Goal: Check status: Check status

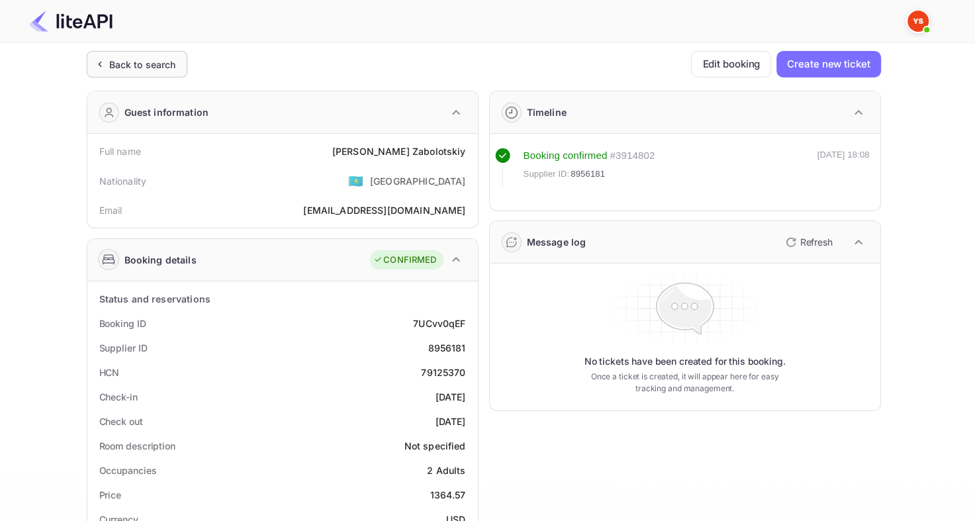
click at [132, 75] on div "Back to search" at bounding box center [137, 64] width 101 height 26
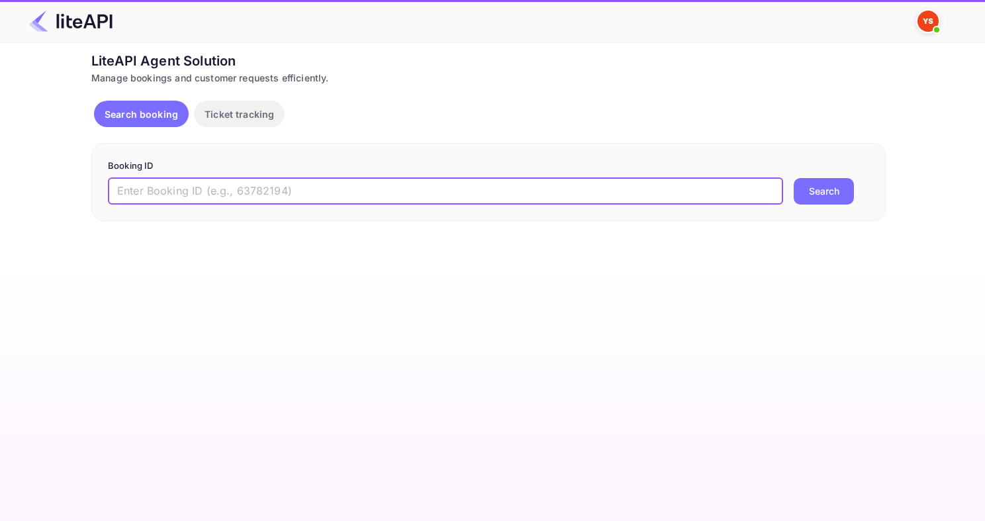
click at [274, 195] on input "text" at bounding box center [445, 191] width 675 height 26
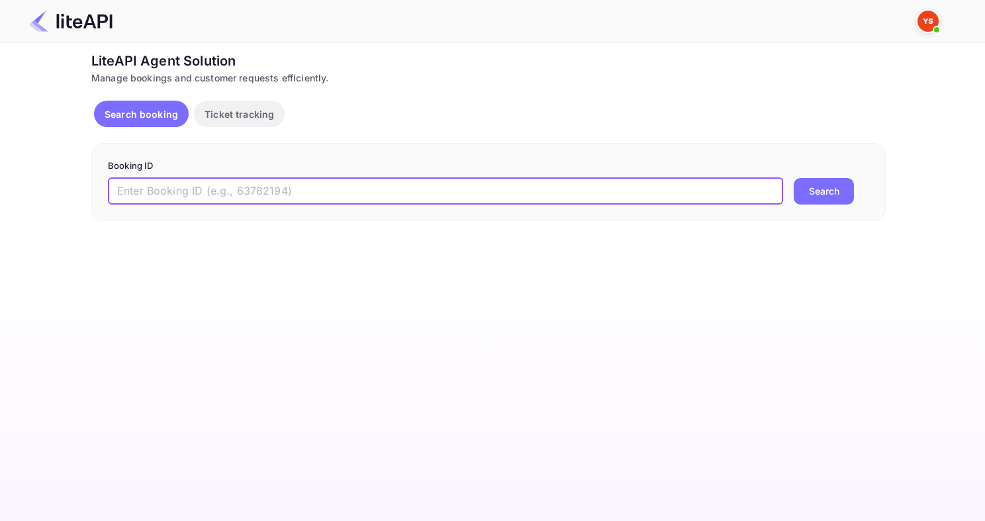
paste input "8107840"
type input "8107840"
click at [794, 178] on button "Search" at bounding box center [824, 191] width 60 height 26
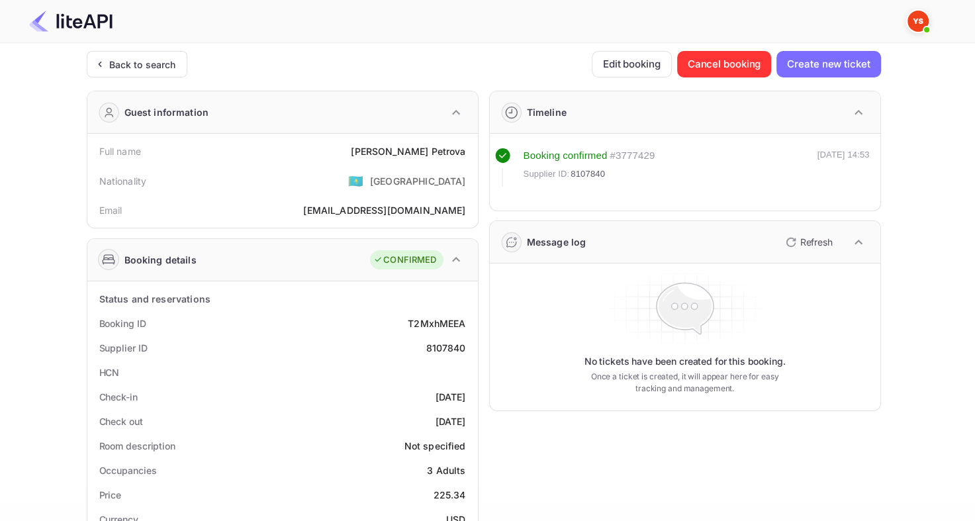
click at [130, 50] on div "Unsaved Changes Ticket Affiliate URL [URL][DOMAIN_NAME] Business partner name N…" at bounding box center [479, 495] width 959 height 904
click at [134, 63] on div "Back to search" at bounding box center [142, 65] width 67 height 14
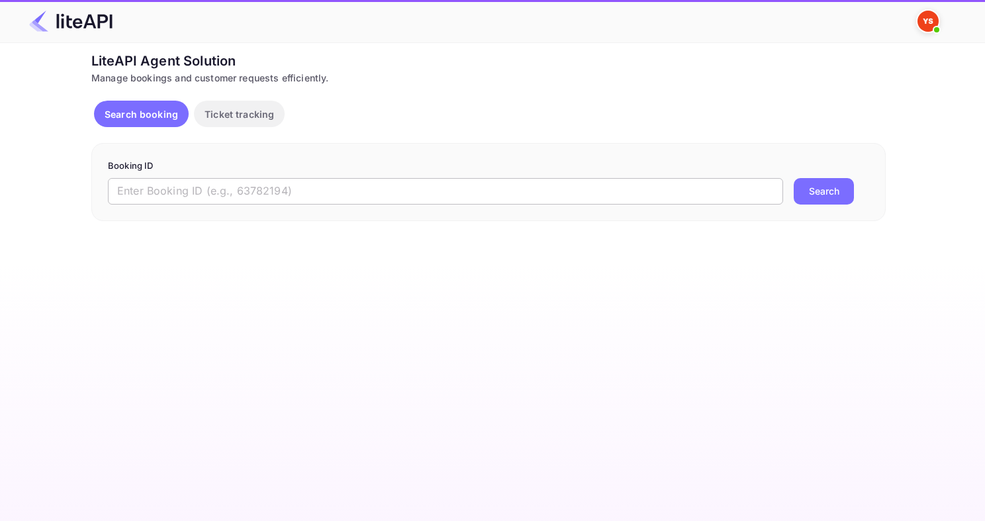
click at [256, 194] on input "text" at bounding box center [445, 191] width 675 height 26
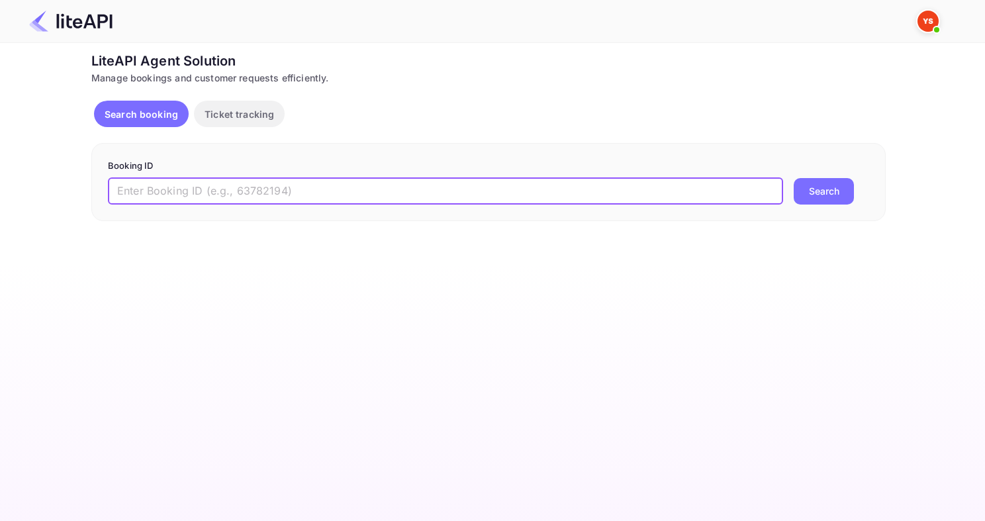
paste input "8862129"
type input "8862129"
click at [794, 178] on button "Search" at bounding box center [824, 191] width 60 height 26
